Goal: Find specific page/section: Find specific page/section

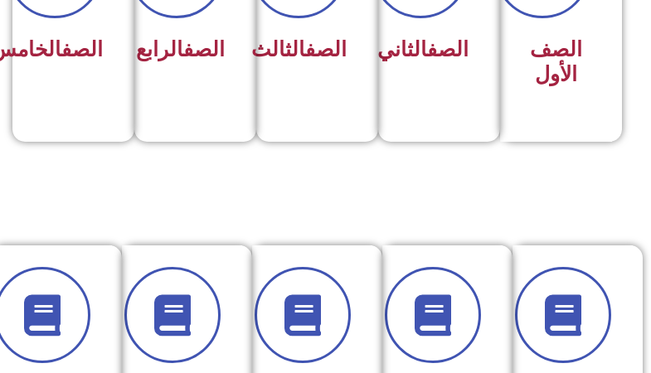
scroll to position [581, 0]
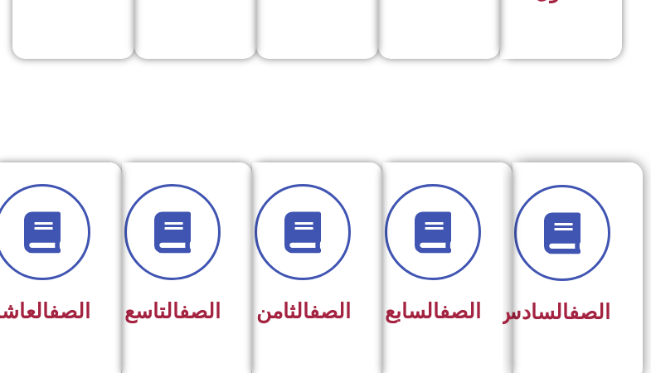
click at [563, 324] on span "الصف السادس" at bounding box center [553, 312] width 114 height 24
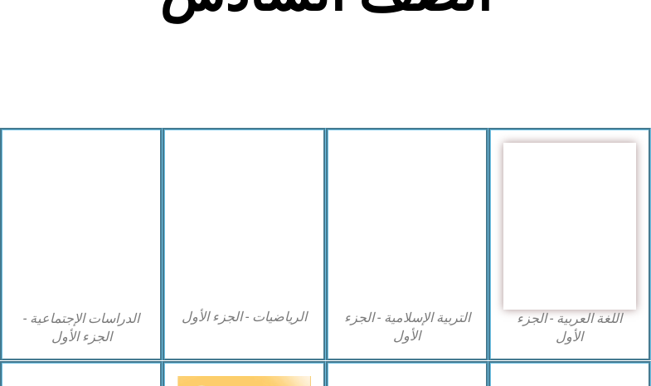
scroll to position [468, 0]
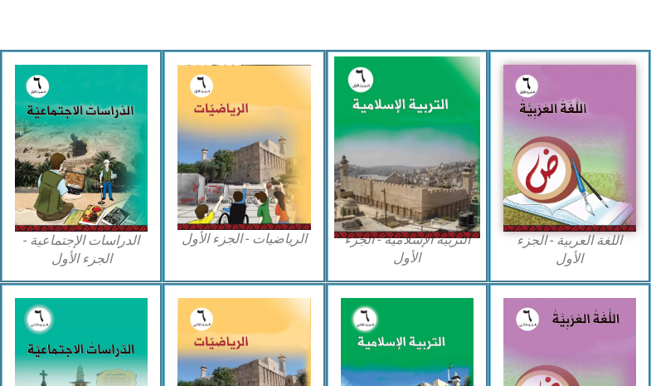
click at [363, 149] on img at bounding box center [406, 147] width 146 height 182
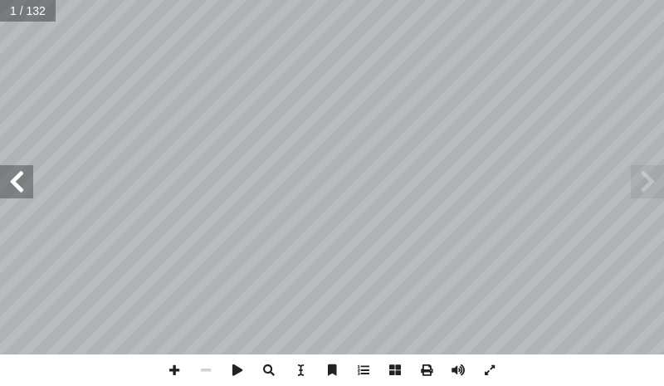
click at [13, 183] on span at bounding box center [16, 181] width 33 height 33
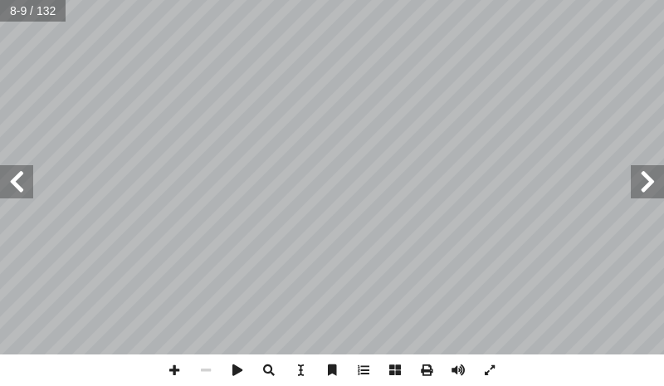
click at [13, 183] on span at bounding box center [16, 181] width 33 height 33
click at [173, 367] on span at bounding box center [174, 370] width 32 height 32
click at [180, 368] on span at bounding box center [174, 370] width 32 height 32
